Goal: Task Accomplishment & Management: Complete application form

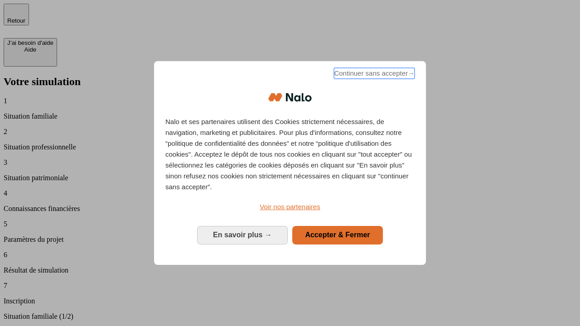
click at [373, 75] on span "Continuer sans accepter →" at bounding box center [374, 73] width 81 height 11
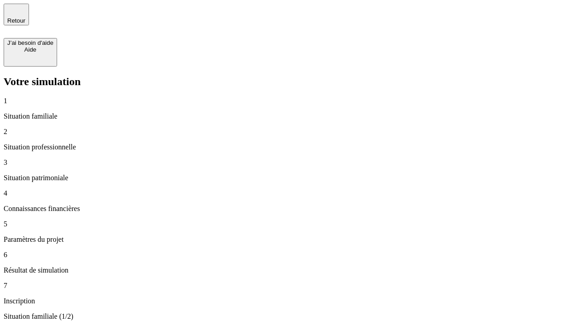
type input "30 000"
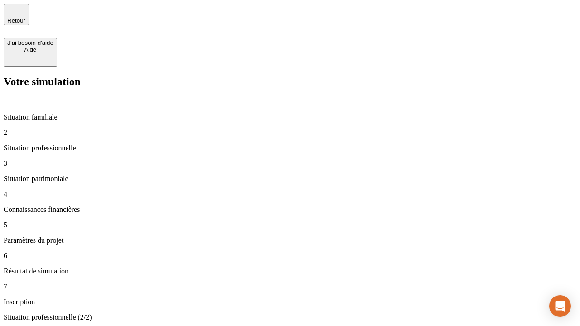
type input "40 000"
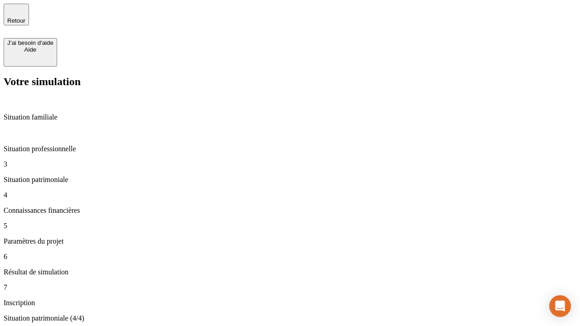
type input "1 100"
type input "20"
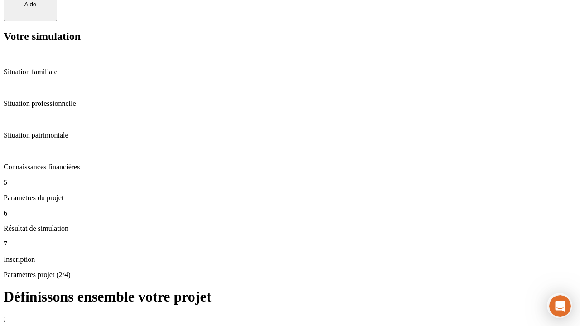
scroll to position [32, 0]
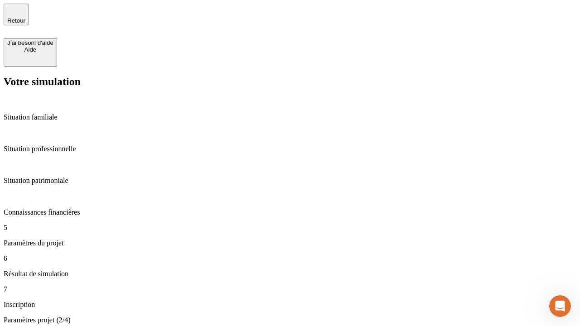
type input "40"
type input "50 000"
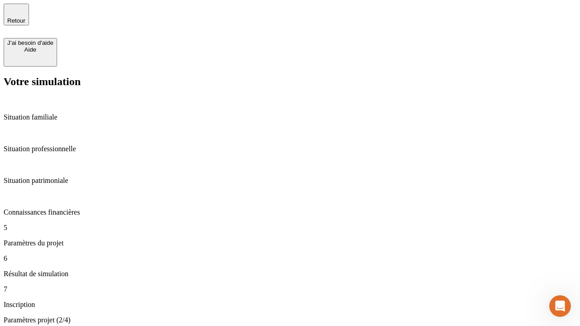
type input "640"
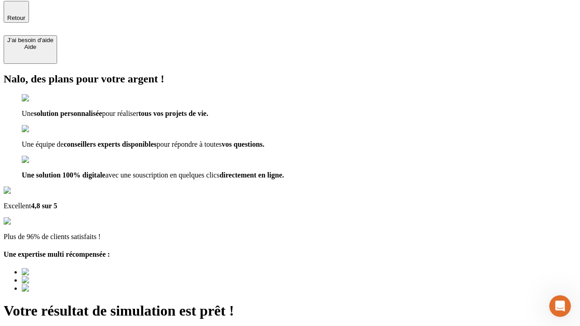
type input "[EMAIL_ADDRESS][DOMAIN_NAME]"
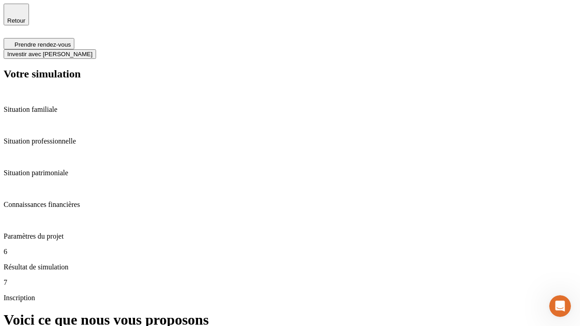
click at [92, 51] on span "Investir avec [PERSON_NAME]" at bounding box center [49, 54] width 85 height 7
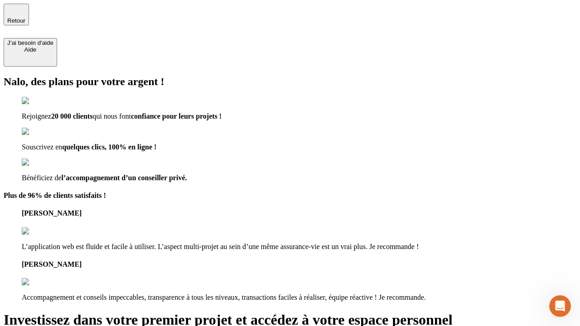
type input "[PERSON_NAME][EMAIL_ADDRESS][DOMAIN_NAME]"
